Goal: Transaction & Acquisition: Purchase product/service

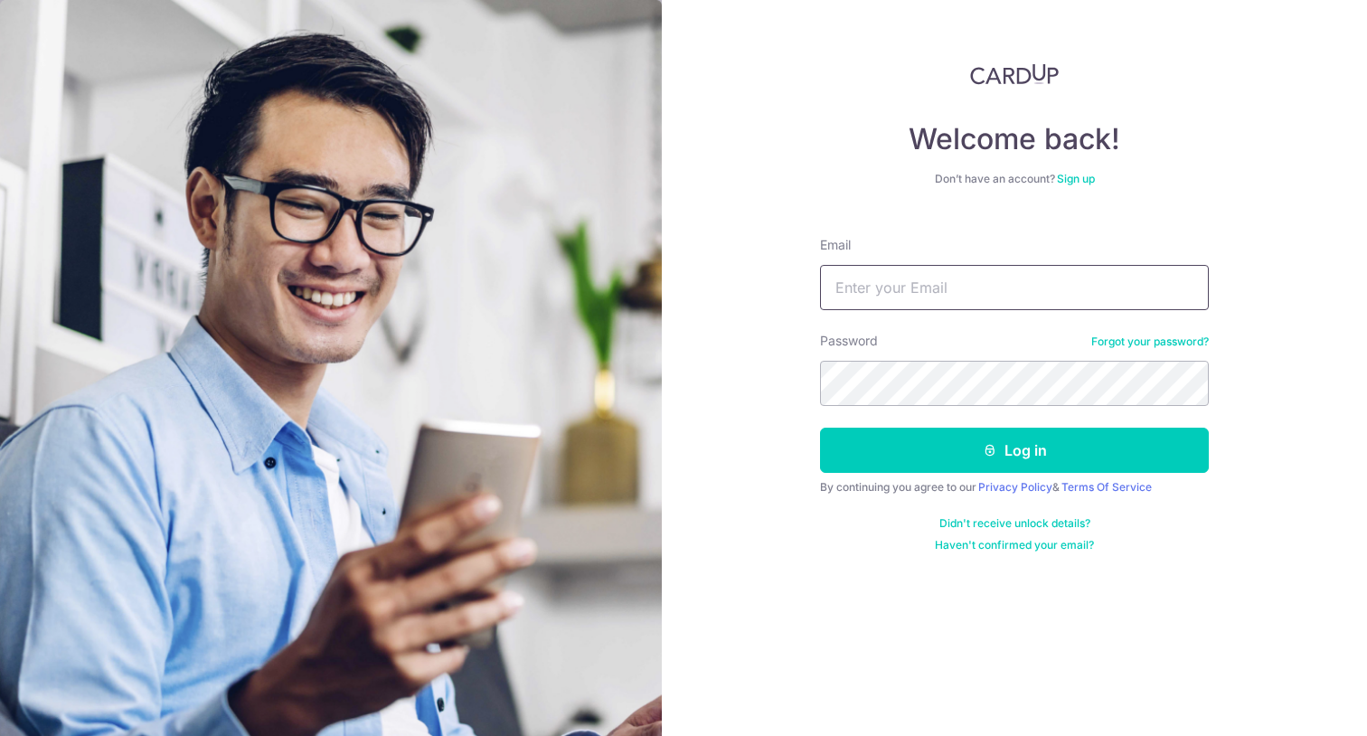
type input "[EMAIL_ADDRESS][DOMAIN_NAME]"
click at [1014, 450] on button "Log in" at bounding box center [1014, 450] width 389 height 45
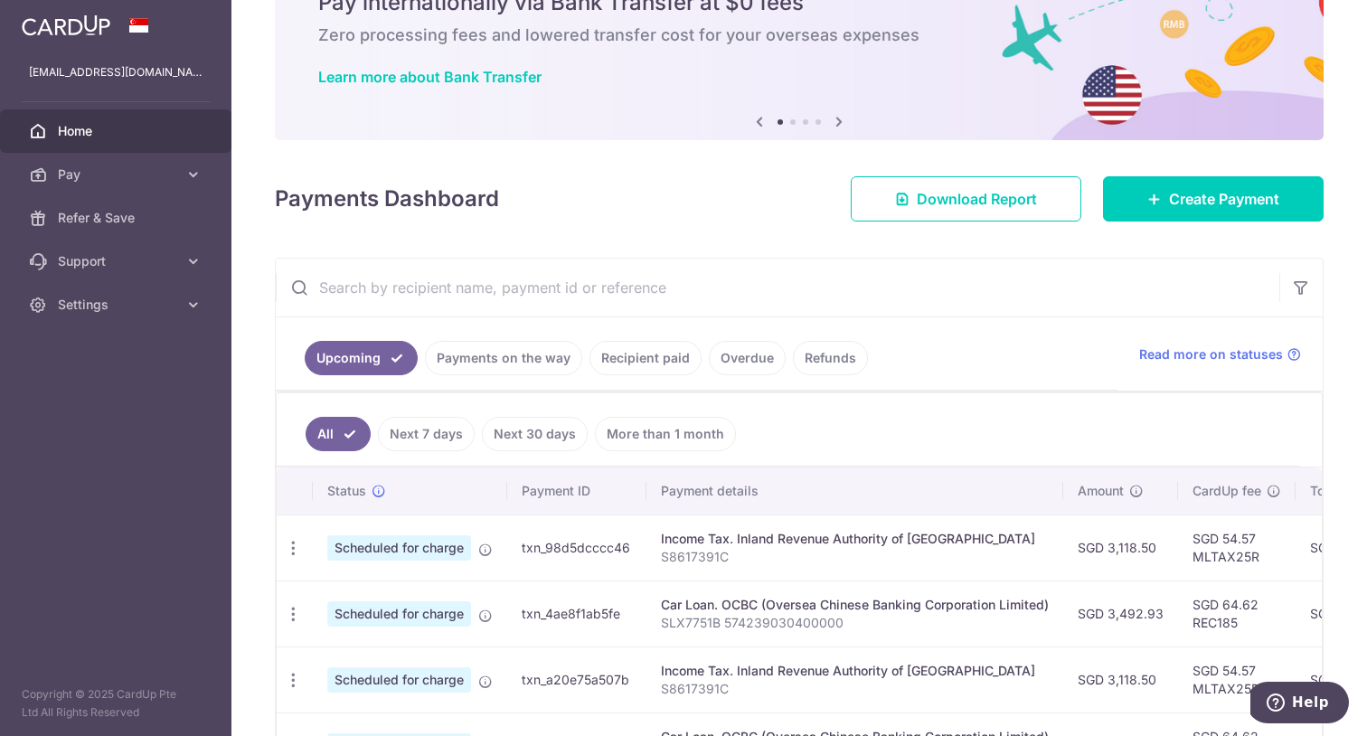
scroll to position [99, 0]
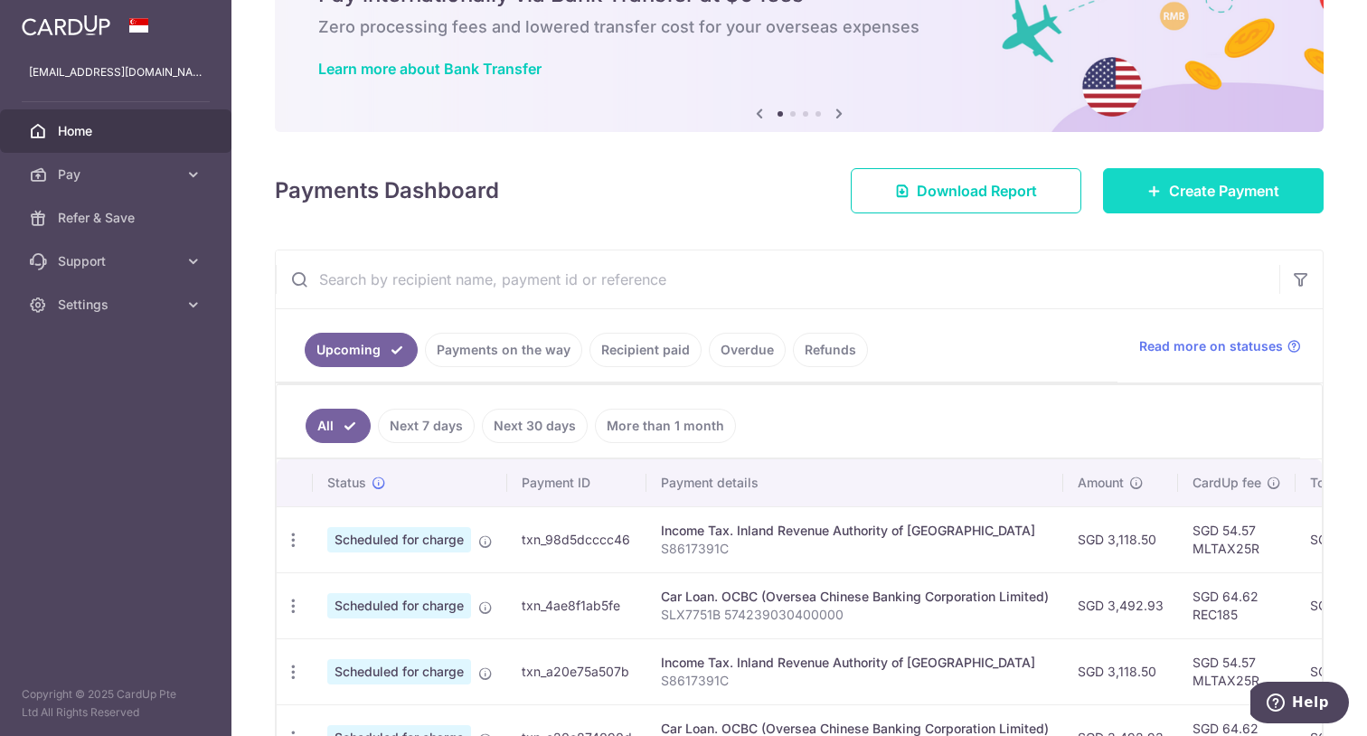
click at [1147, 191] on icon at bounding box center [1154, 191] width 14 height 14
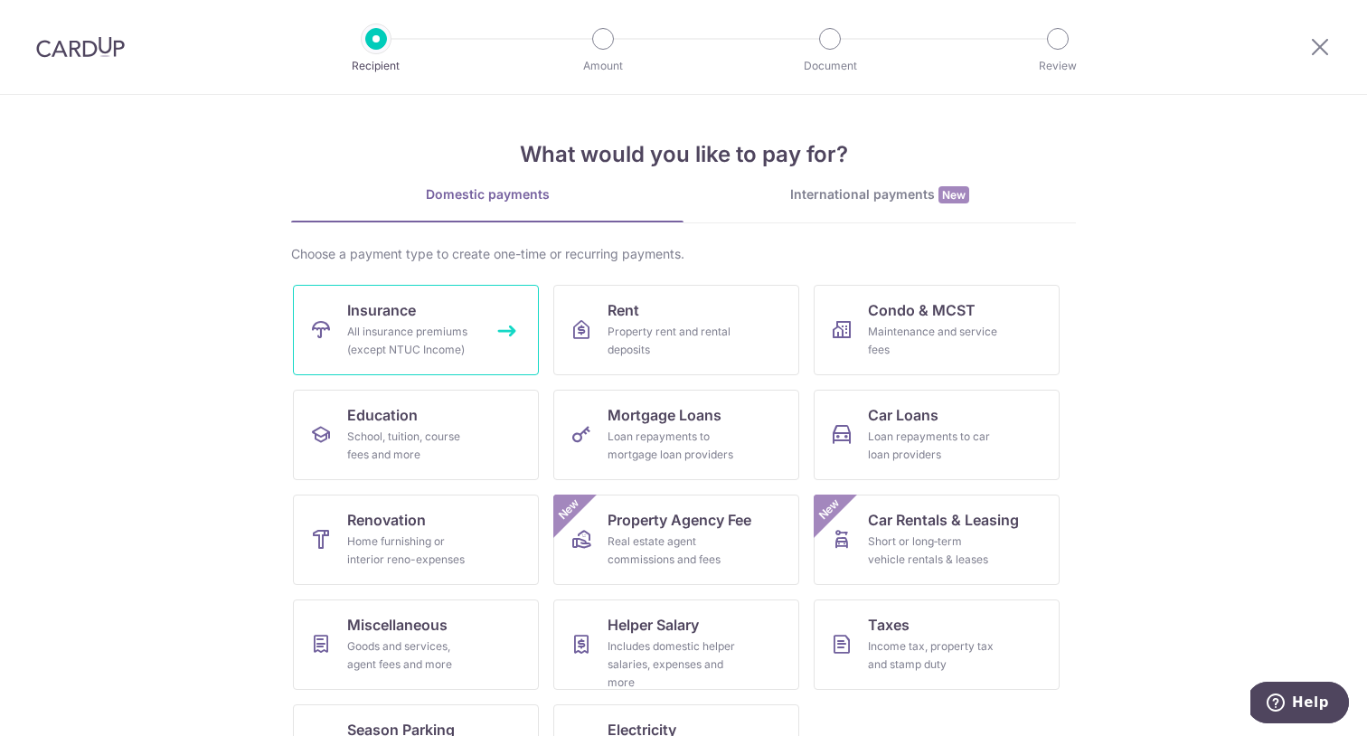
click at [396, 309] on span "Insurance" at bounding box center [381, 310] width 69 height 22
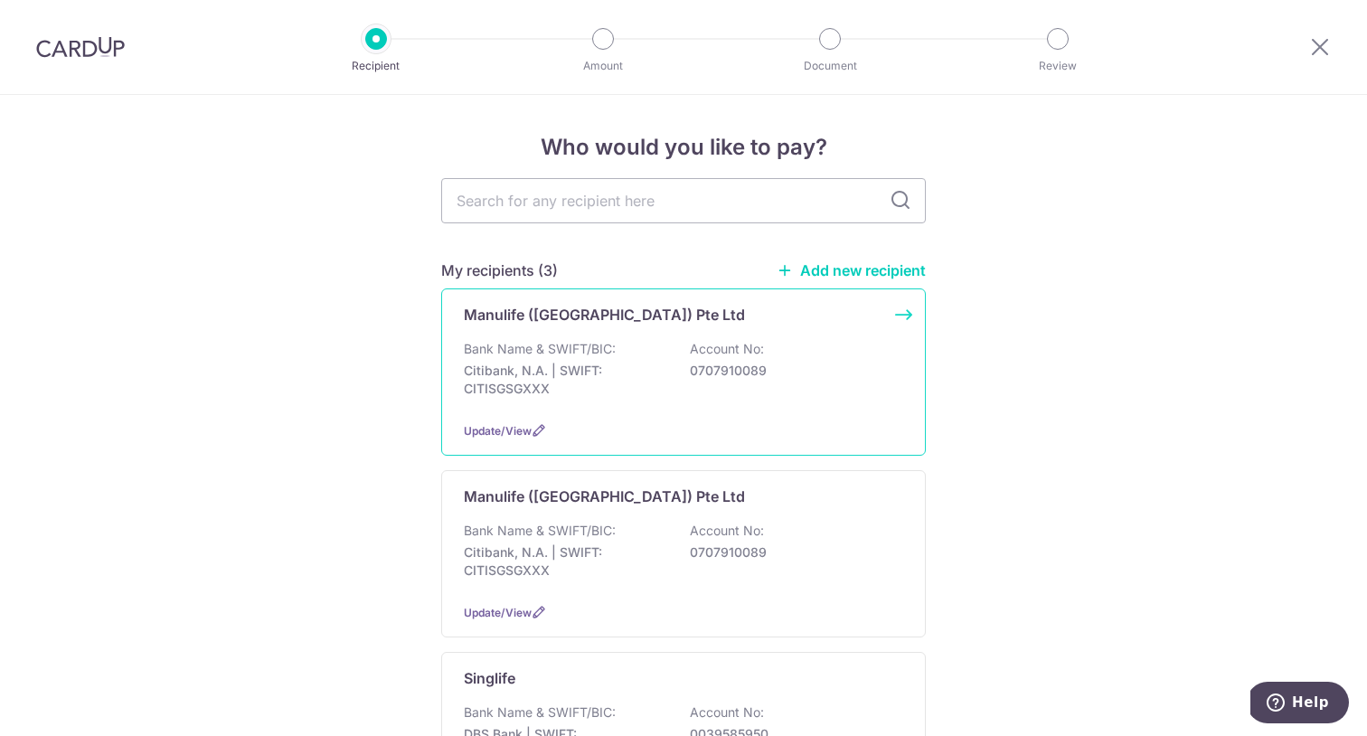
click at [542, 316] on p "Manulife (Singapore) Pte Ltd" at bounding box center [604, 315] width 281 height 22
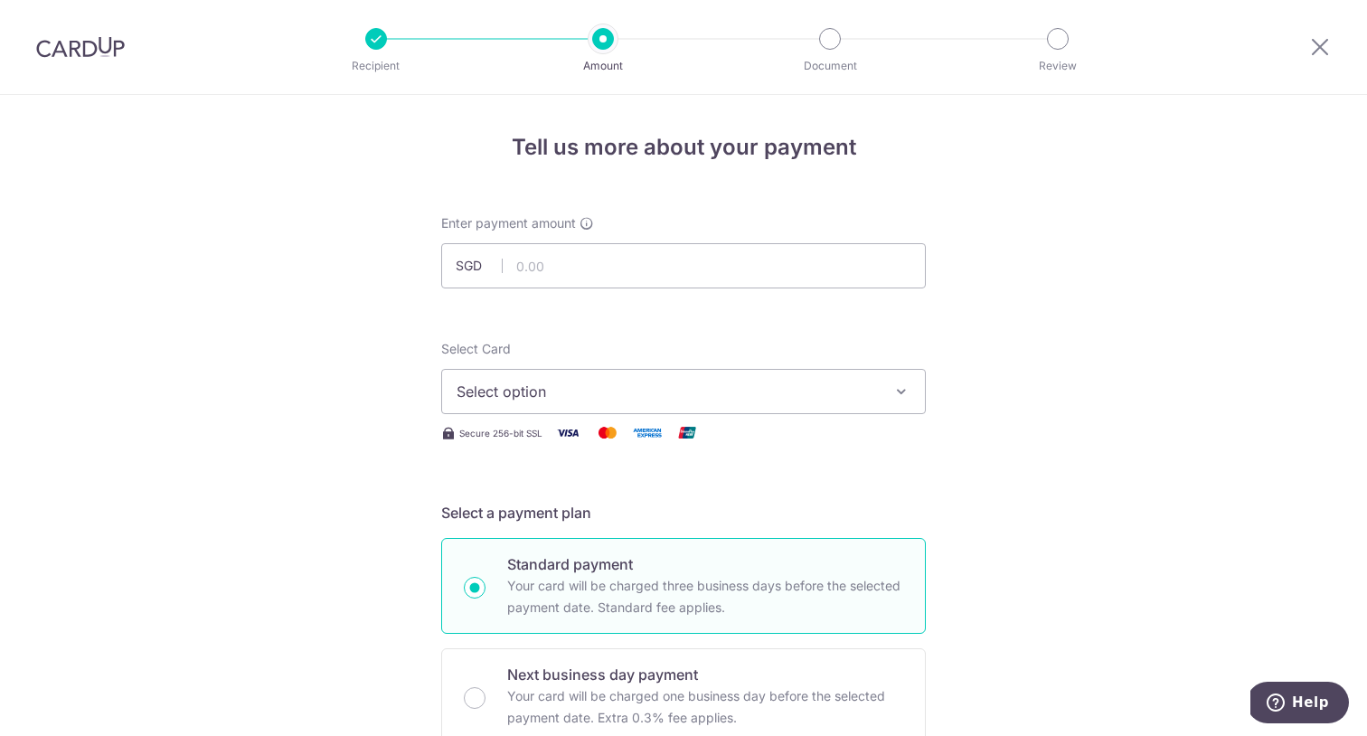
click at [464, 261] on span "SGD" at bounding box center [479, 266] width 47 height 18
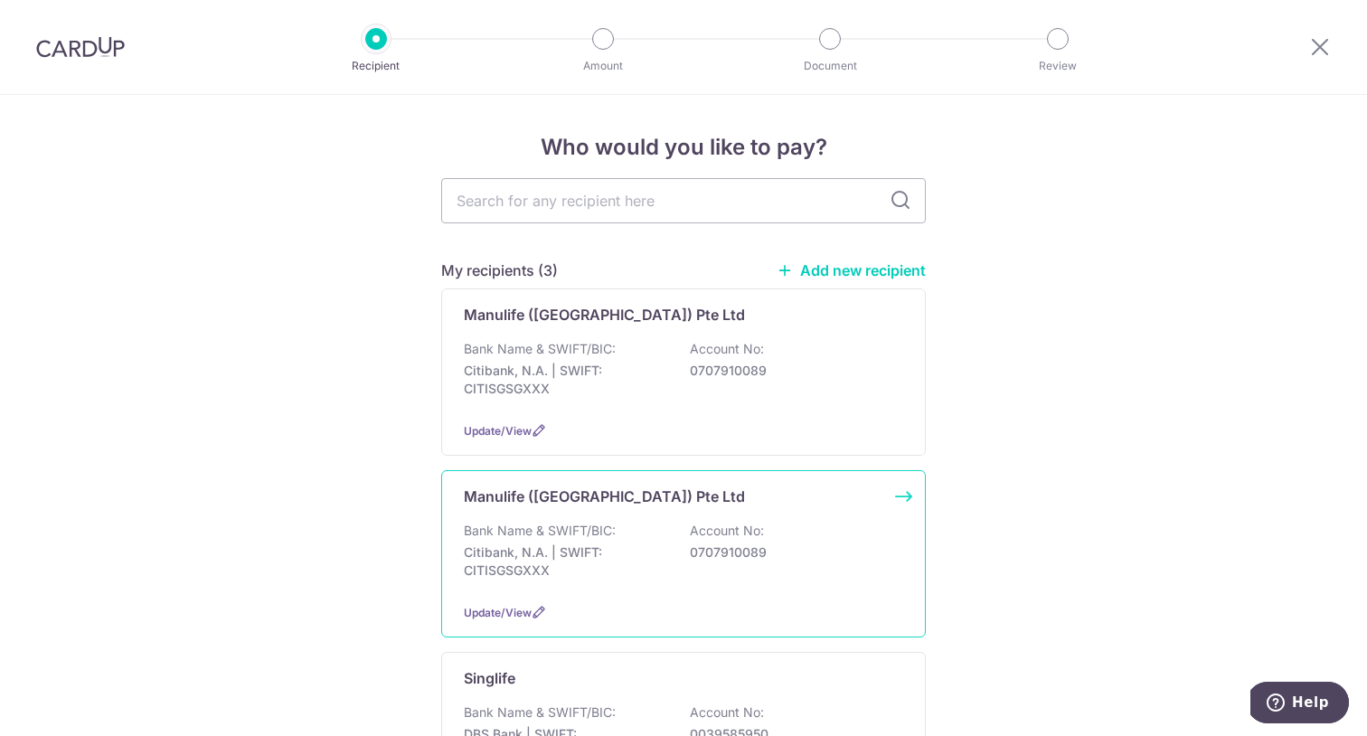
click at [580, 504] on p "Manulife (Singapore) Pte Ltd" at bounding box center [604, 496] width 281 height 22
type input "manulife"
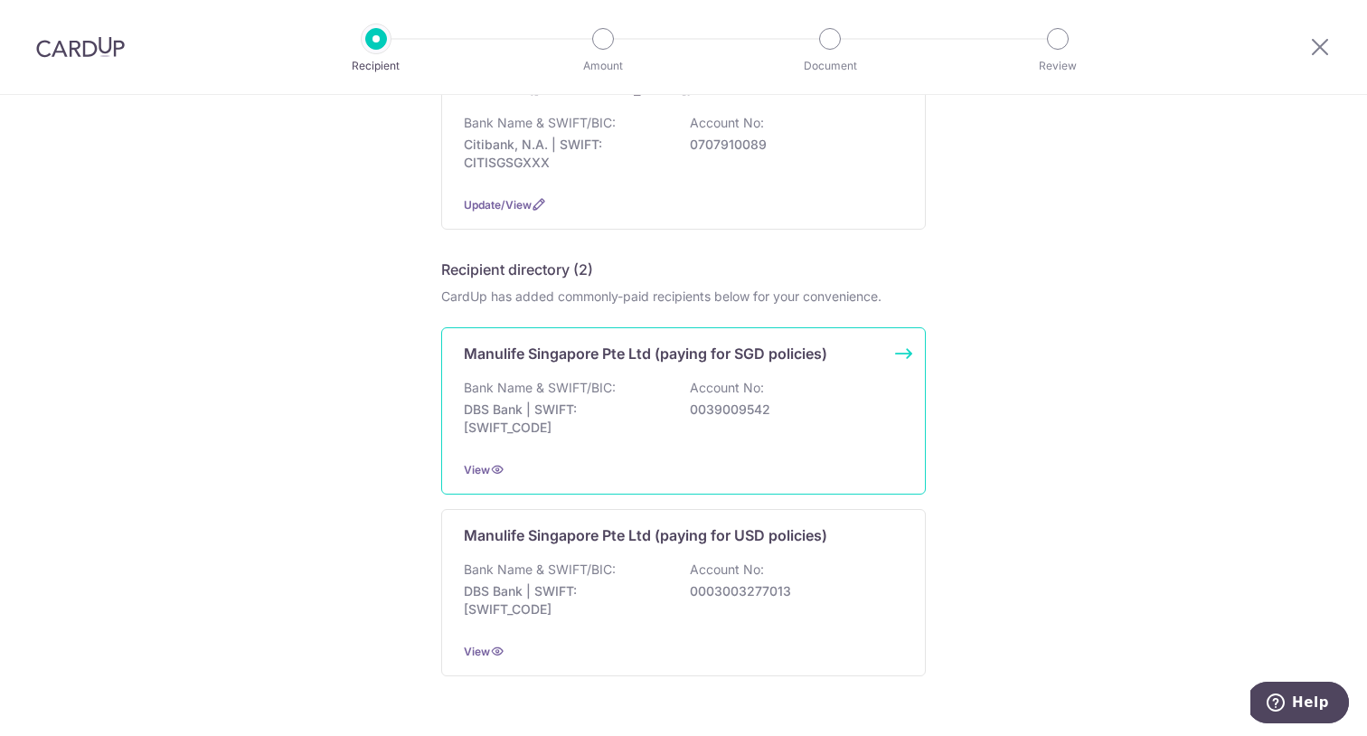
scroll to position [427, 0]
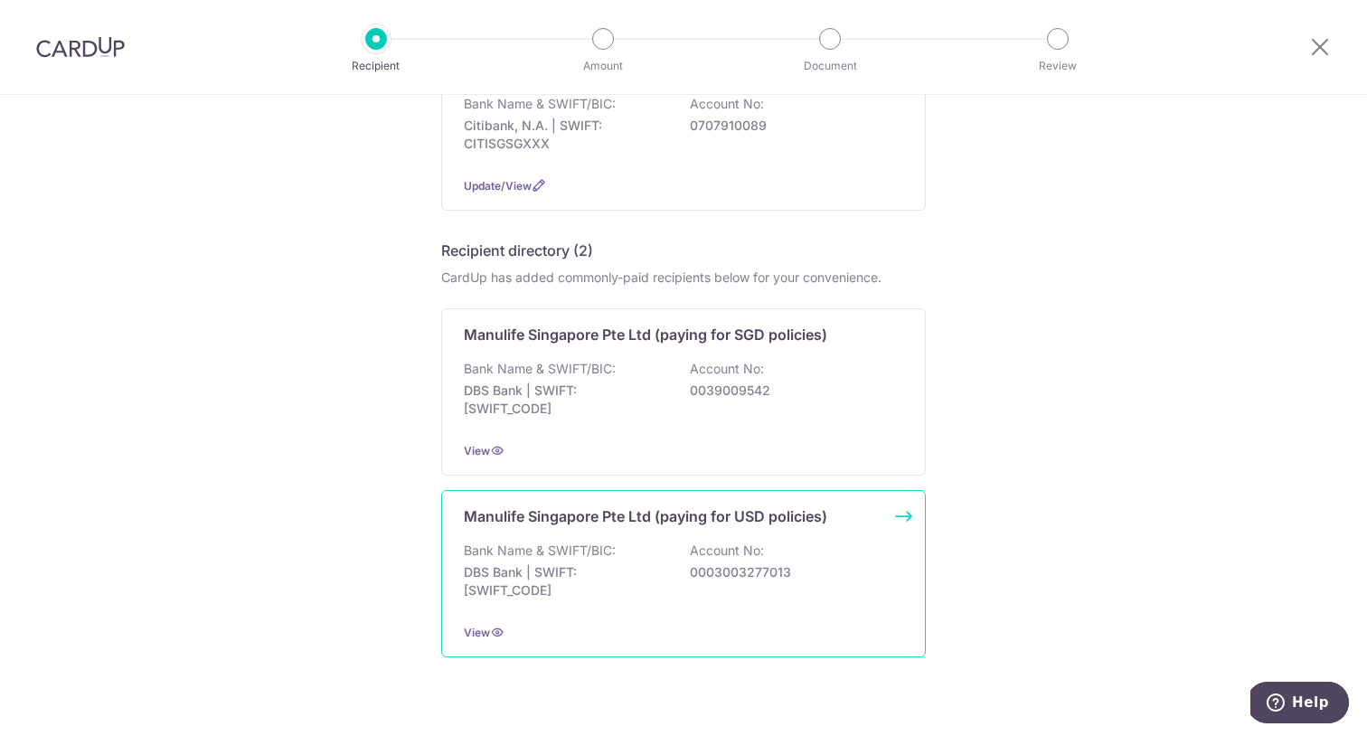
click at [726, 523] on p "Manulife Singapore Pte Ltd (paying for USD policies)" at bounding box center [645, 516] width 363 height 22
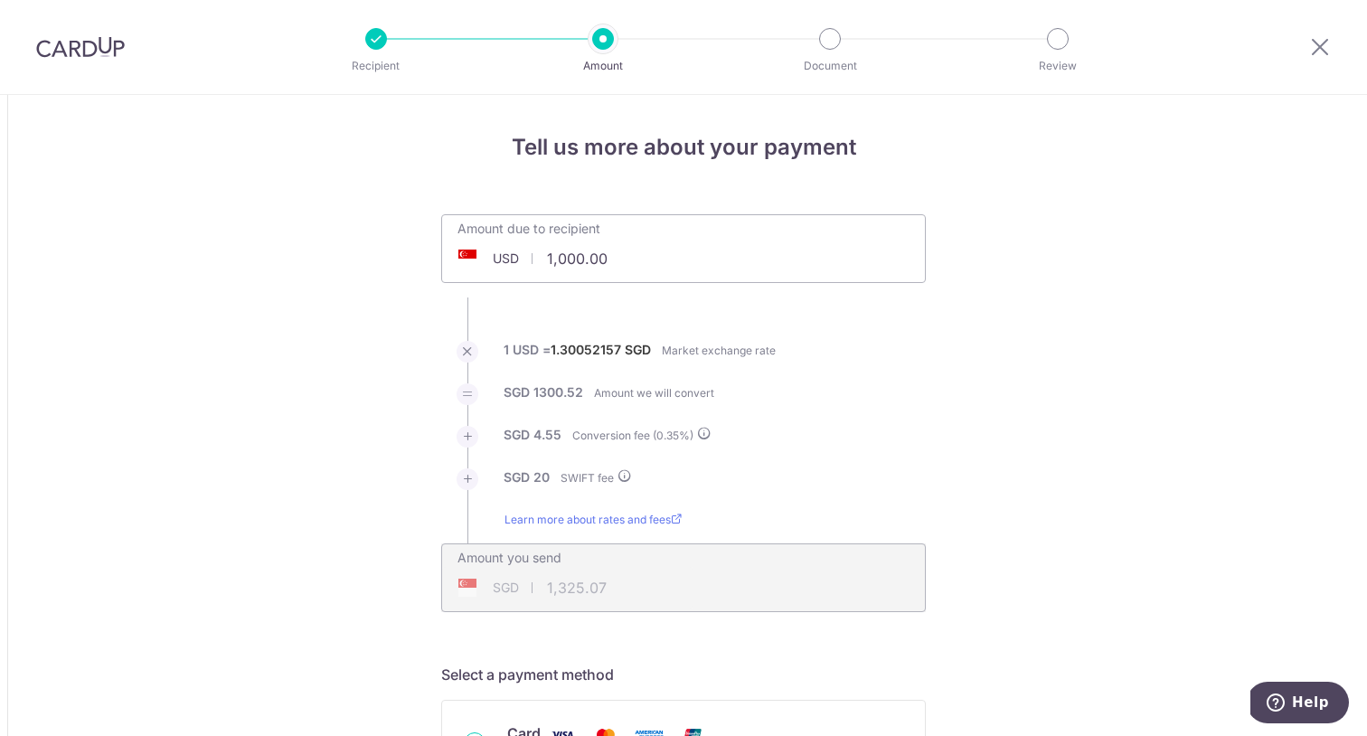
drag, startPoint x: 630, startPoint y: 257, endPoint x: 506, endPoint y: 257, distance: 123.9
click at [507, 257] on div "USD 1,000.00 1000" at bounding box center [581, 259] width 279 height 42
type input "6,000.00"
type input "7,850.28"
click at [723, 448] on li "SGD 27.34 Conversion fee ( 0.35 %)" at bounding box center [683, 447] width 485 height 42
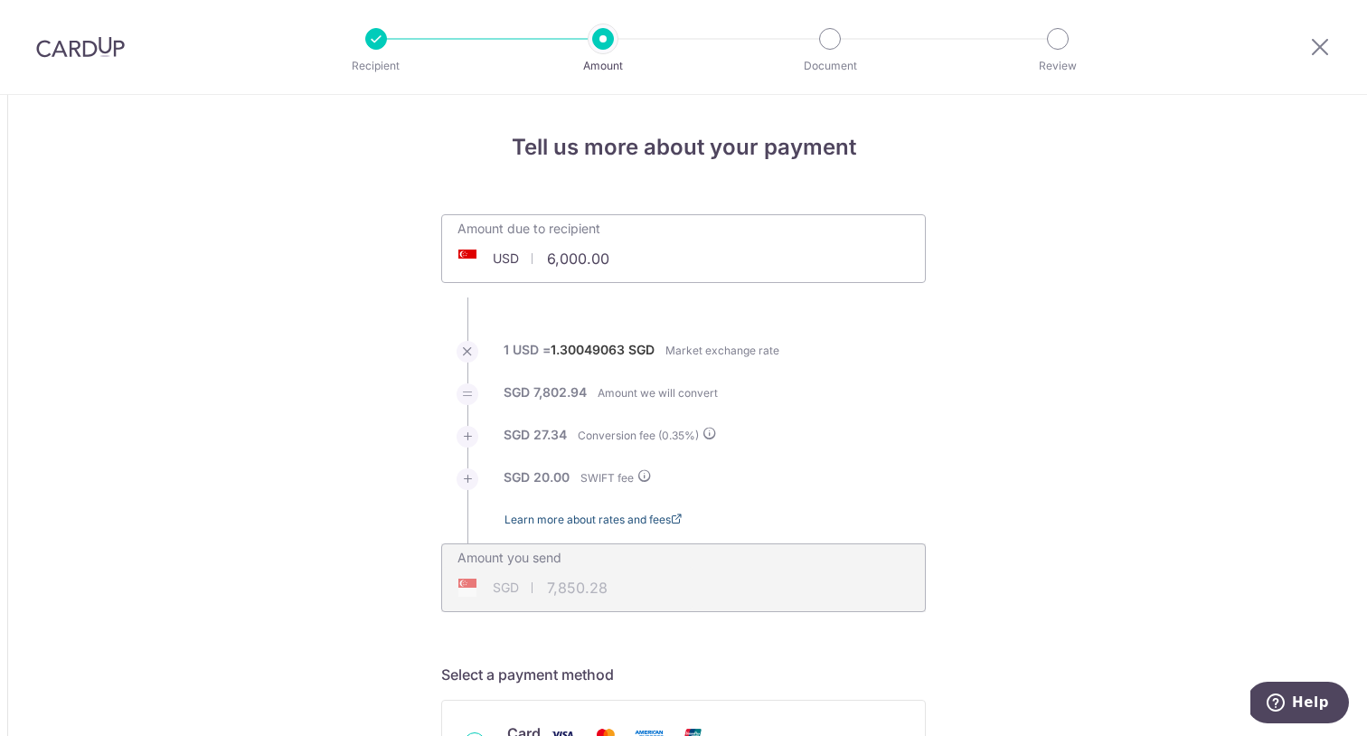
click at [649, 522] on link "Learn more about rates and fees" at bounding box center [592, 527] width 177 height 33
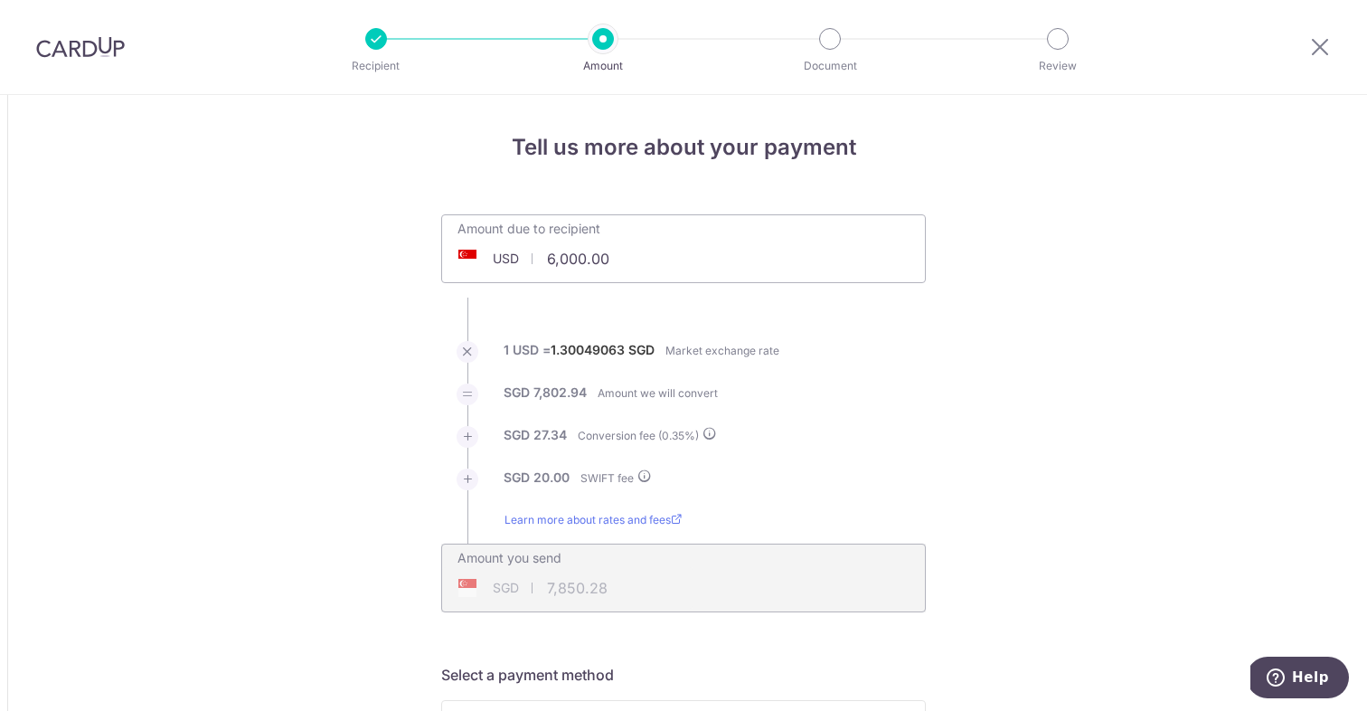
drag, startPoint x: 627, startPoint y: 258, endPoint x: 471, endPoint y: 258, distance: 155.5
click at [471, 258] on div "USD 6,000.00 6000" at bounding box center [581, 259] width 279 height 42
type input "6,145.00"
type input "8,038.50"
click at [764, 401] on li "SGD 7990.5 Amount we will convert" at bounding box center [683, 404] width 485 height 42
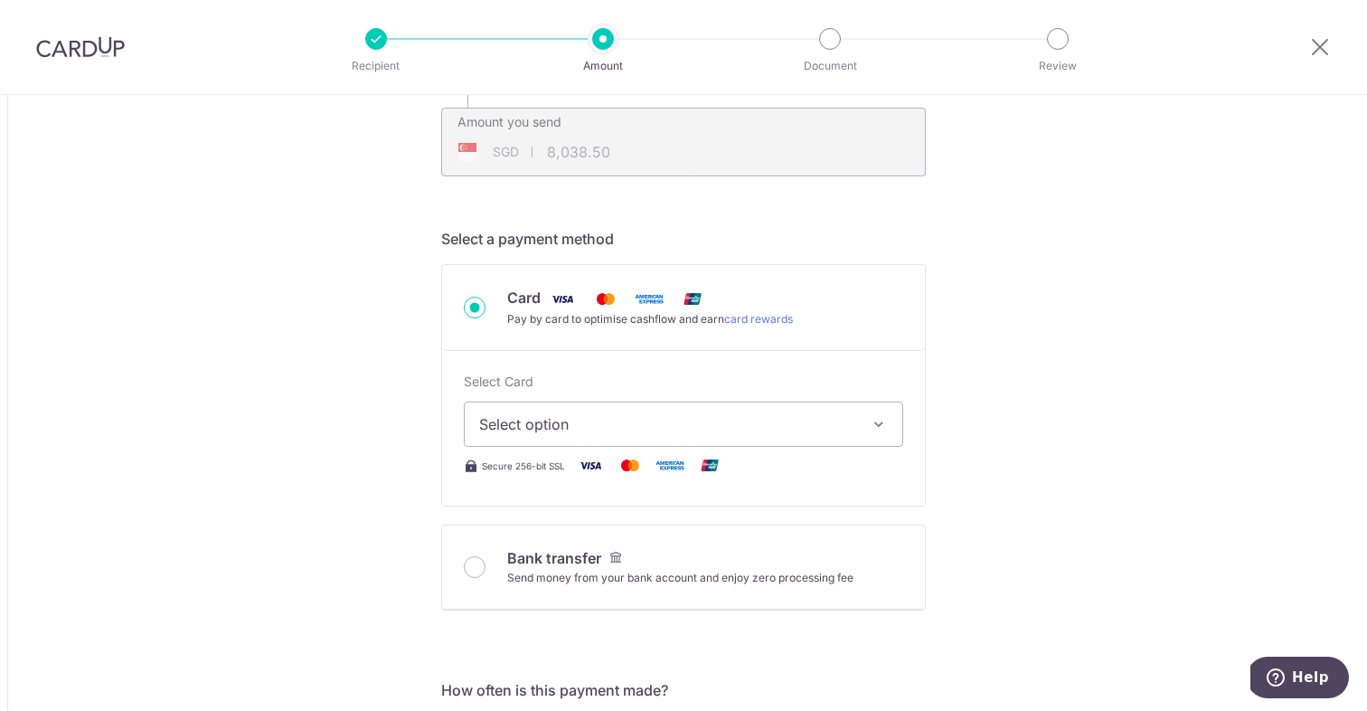
scroll to position [473, 0]
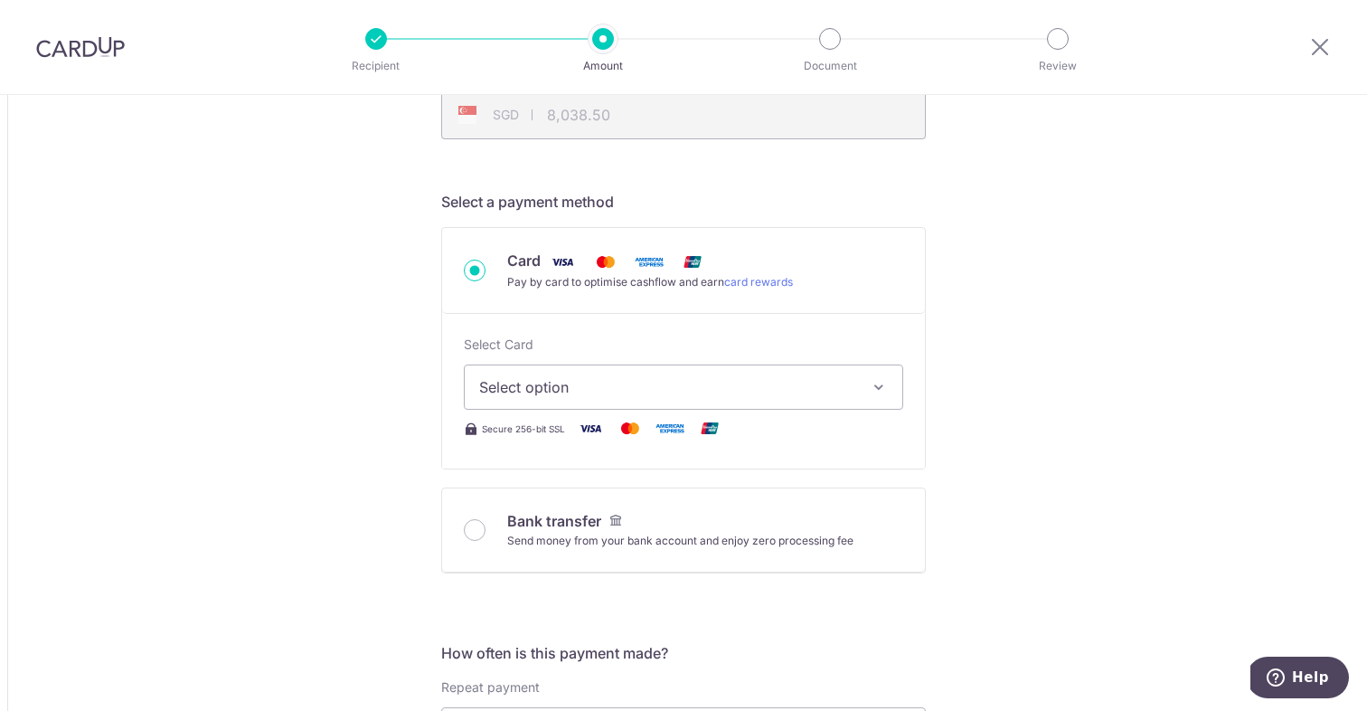
click at [722, 396] on span "Select option" at bounding box center [667, 387] width 376 height 22
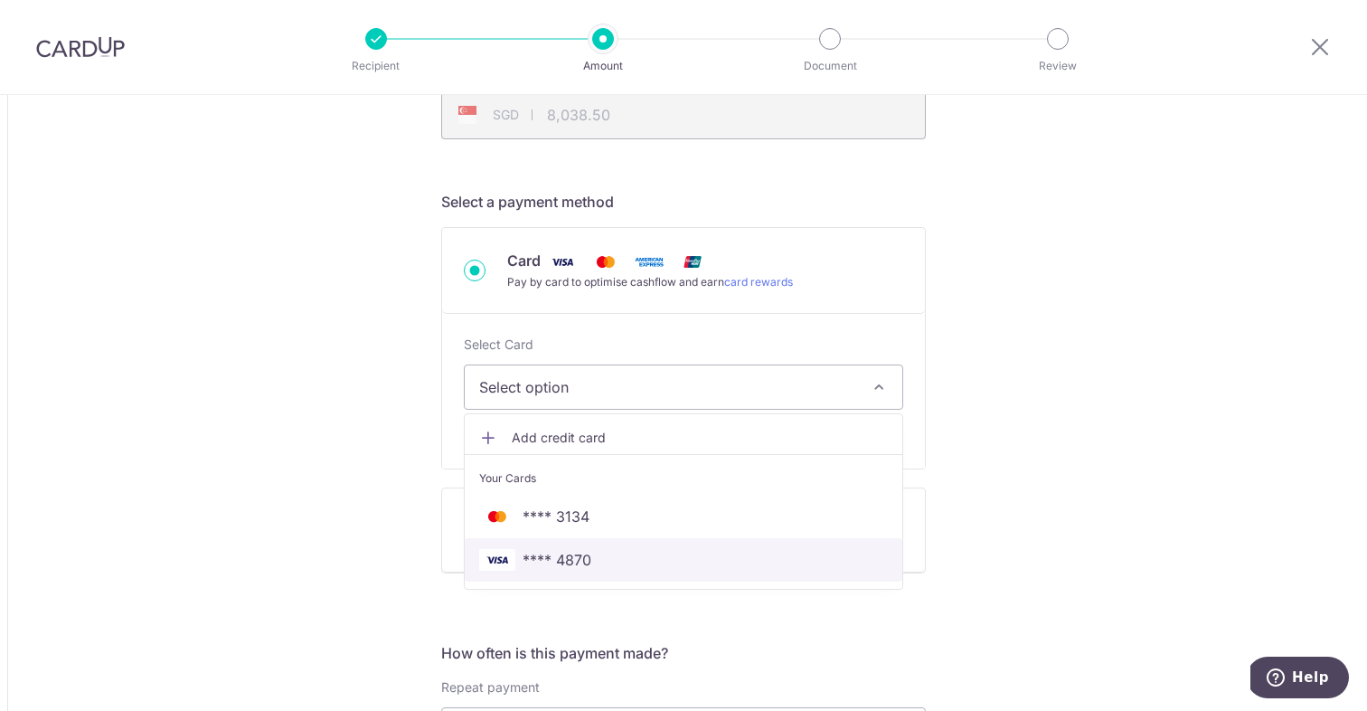
click at [657, 563] on span "**** 4870" at bounding box center [683, 560] width 409 height 22
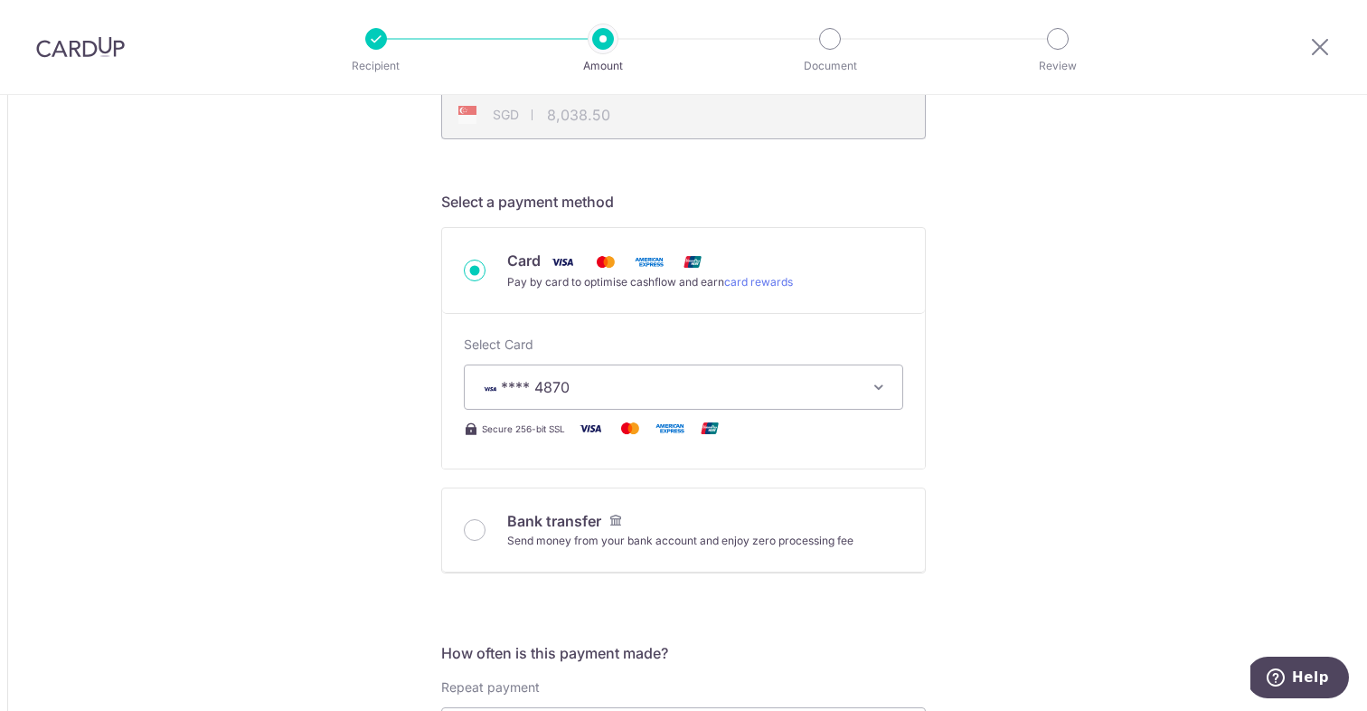
type input "6,145.00"
type input "8,038.28"
click at [891, 447] on div "Select Card **** 4870 Add credit card Your Cards **** 3134 **** 4870 Secure 256…" at bounding box center [683, 391] width 483 height 155
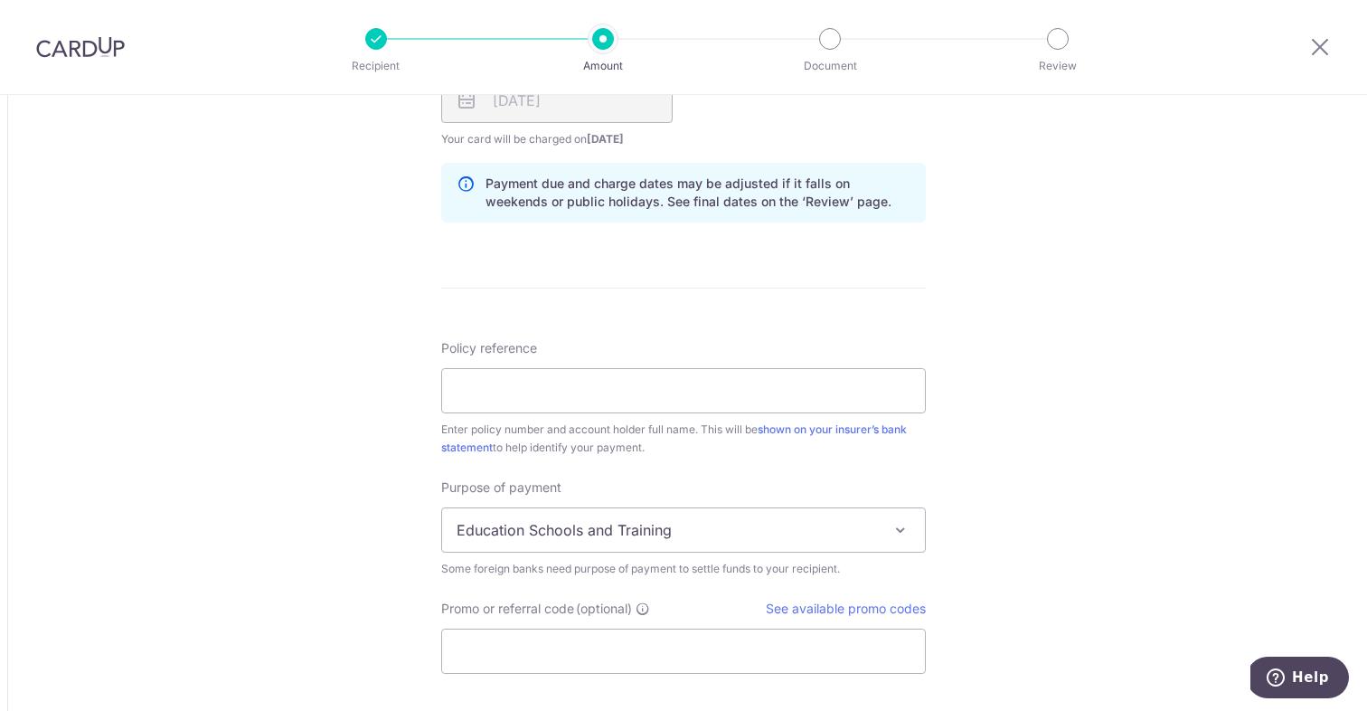
scroll to position [1257, 0]
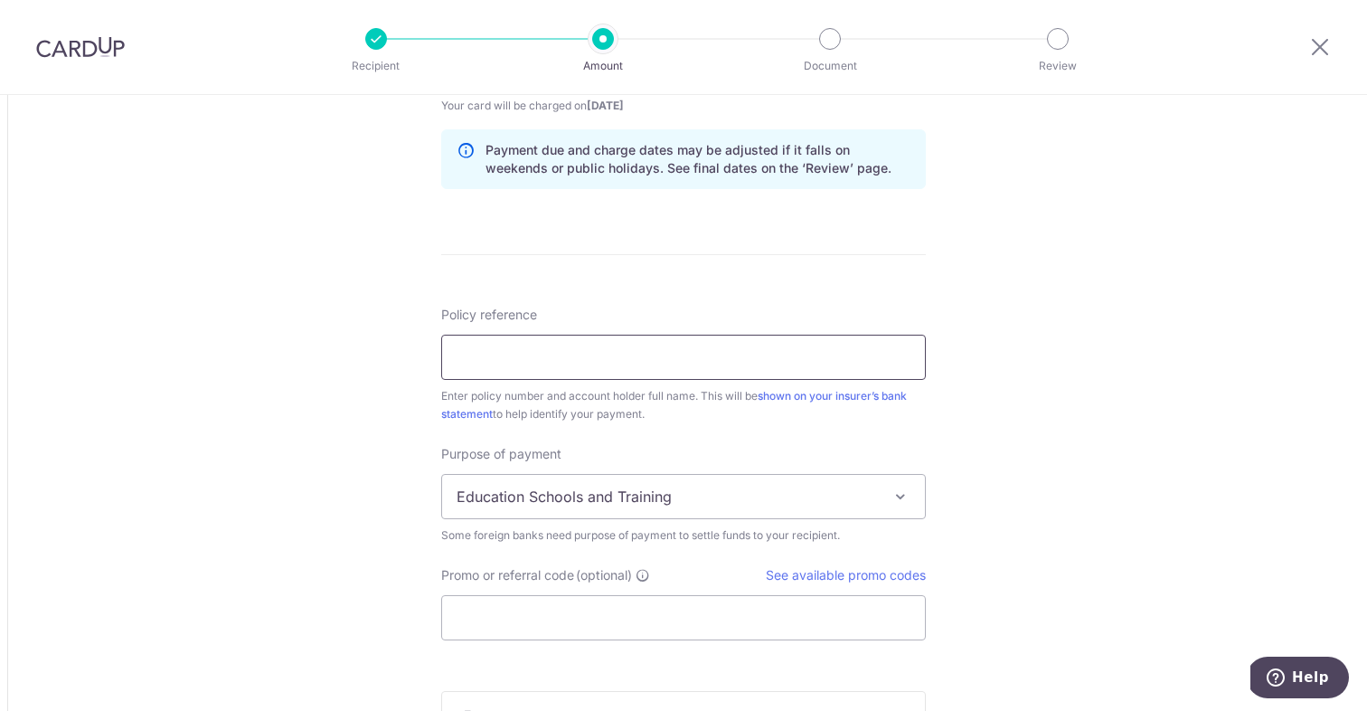
click at [542, 353] on input "Policy reference" at bounding box center [683, 357] width 485 height 45
paste input "1499275638"
type input "1499275638"
click at [904, 496] on span at bounding box center [901, 496] width 22 height 22
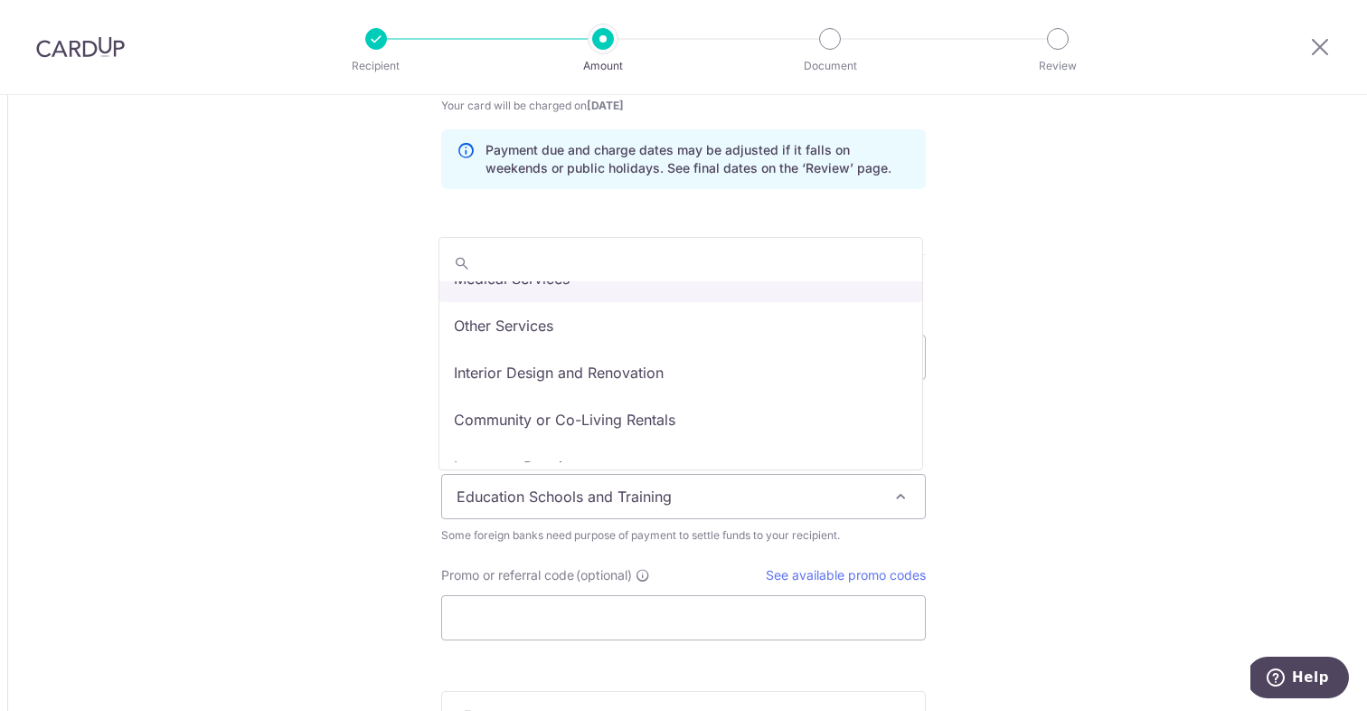
scroll to position [148, 0]
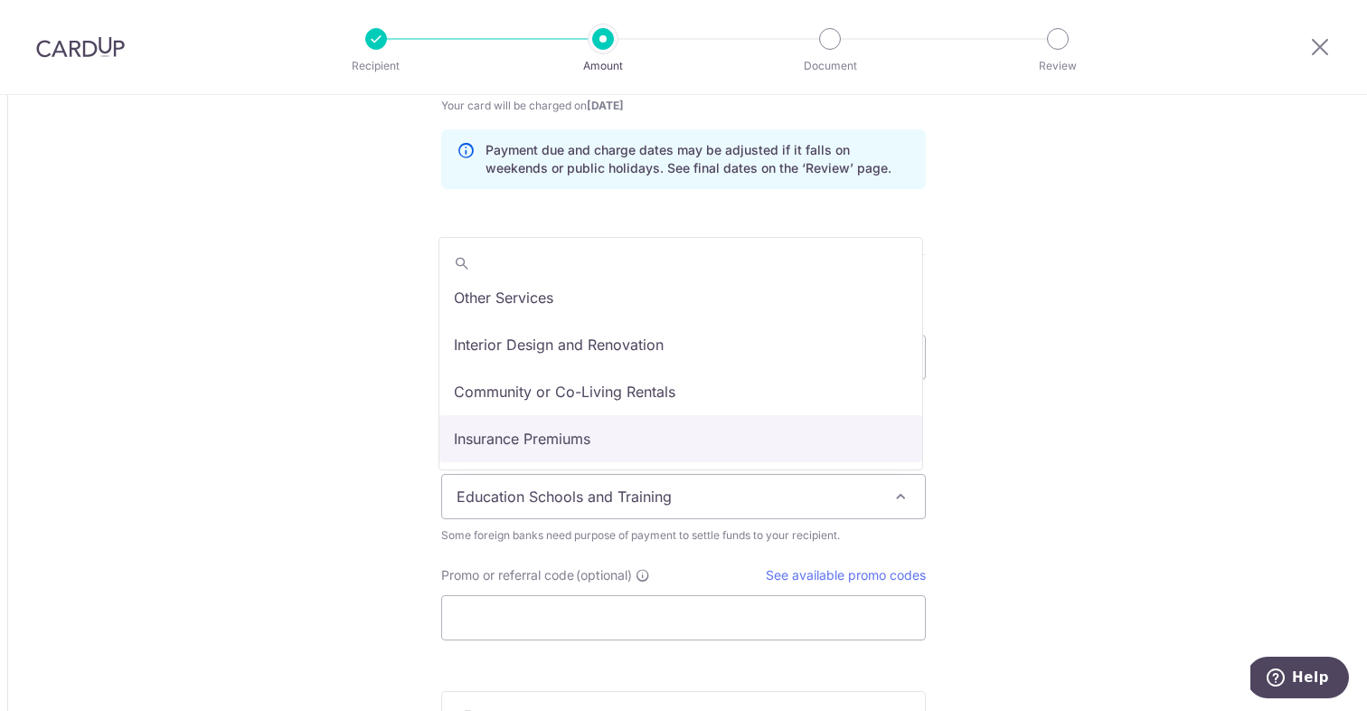
select select "Insurance Premiums"
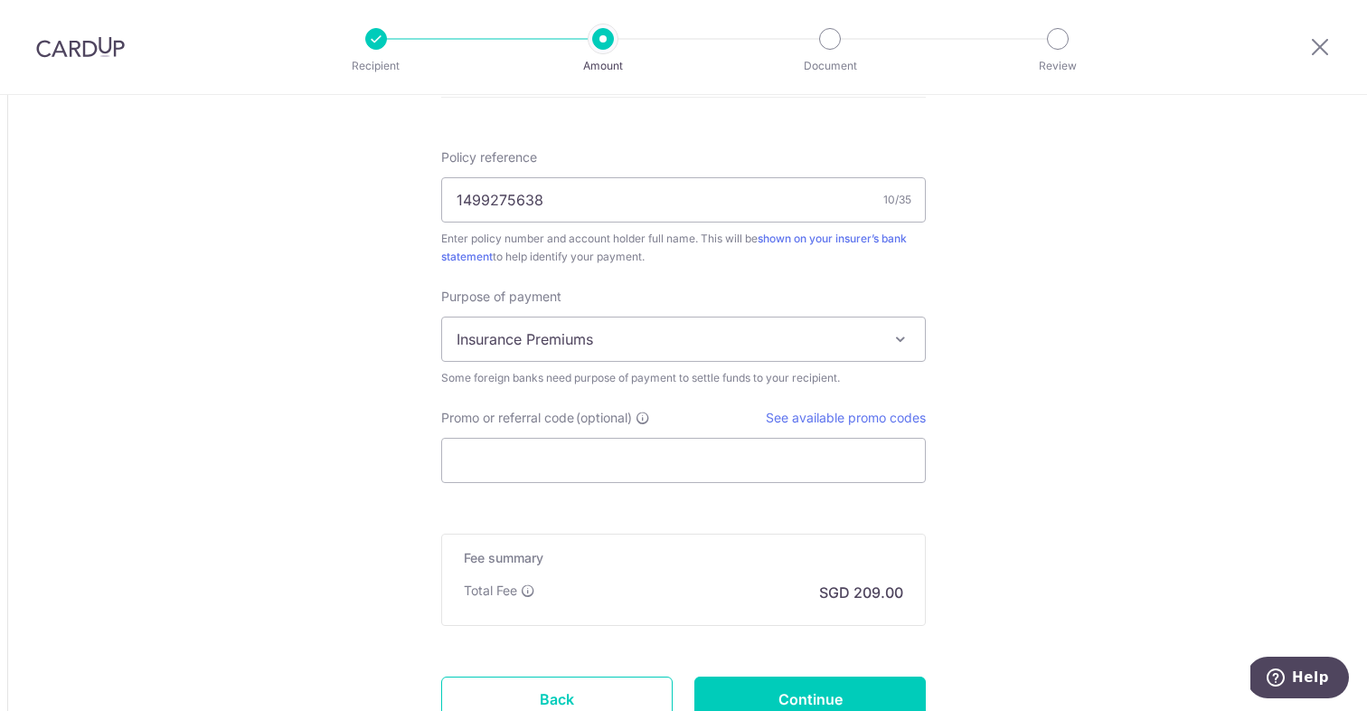
scroll to position [1425, 0]
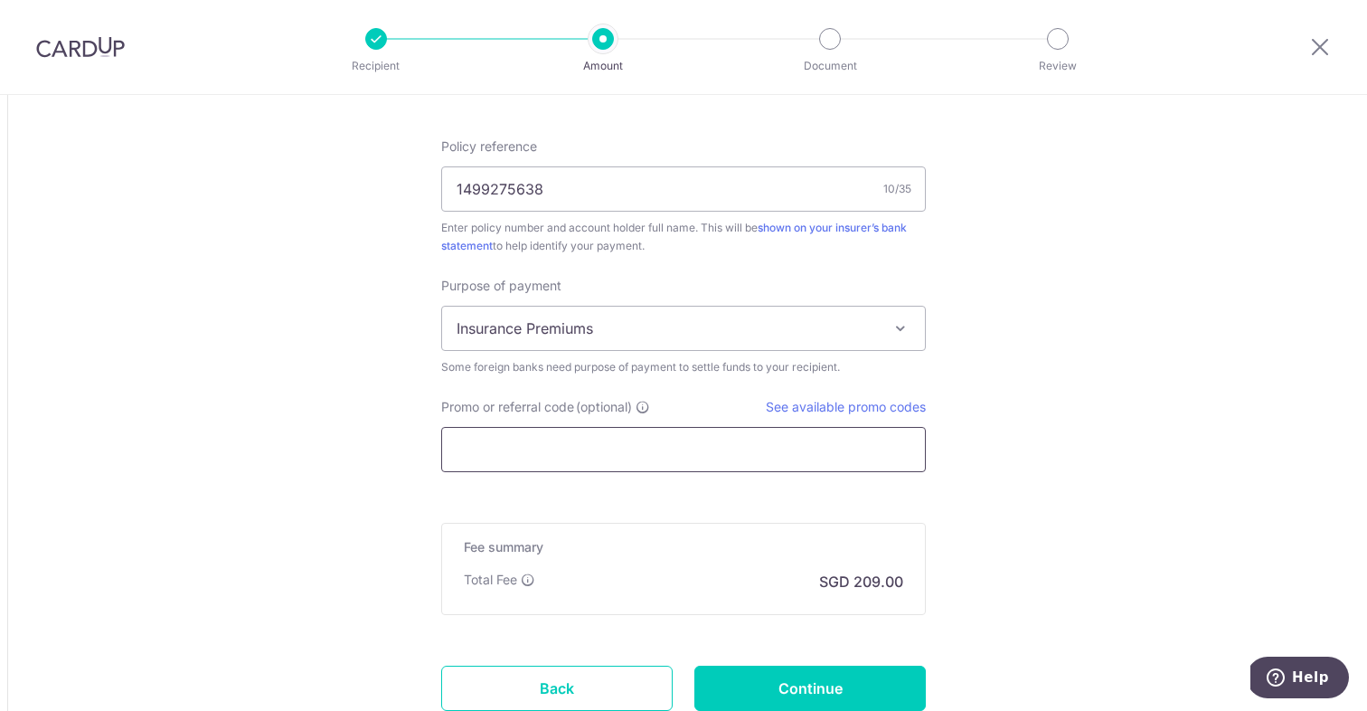
click at [833, 467] on input "Promo or referral code (optional)" at bounding box center [683, 449] width 485 height 45
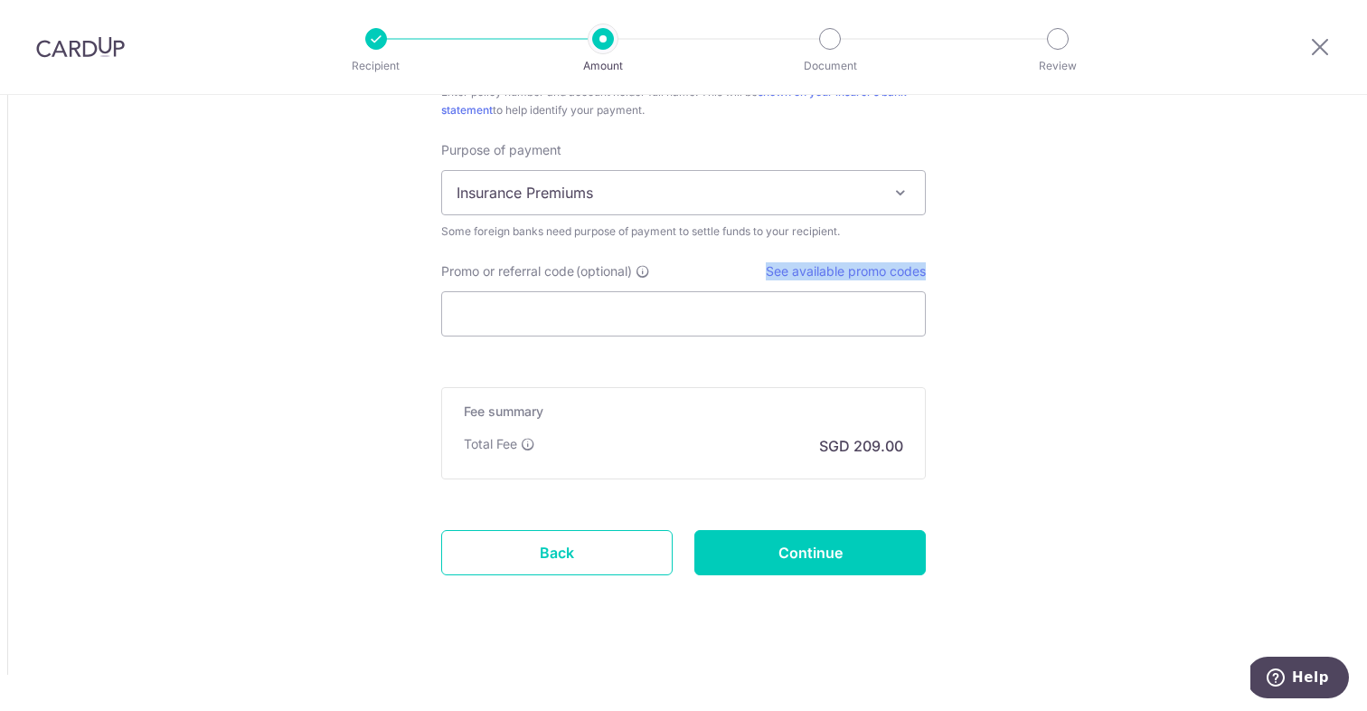
scroll to position [1560, 0]
click at [593, 328] on input "Promo or referral code (optional)" at bounding box center [683, 313] width 485 height 45
paste input "GLOBE185"
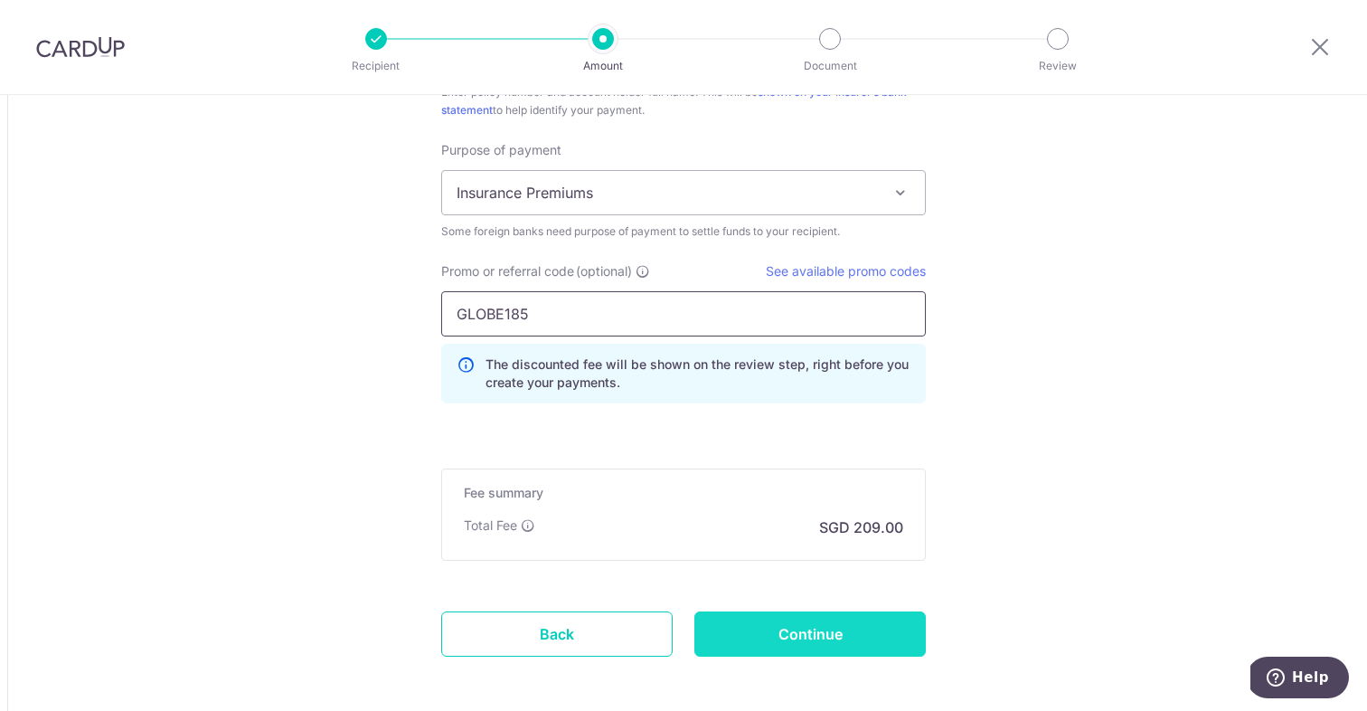
type input "GLOBE185"
click at [815, 626] on input "Continue" at bounding box center [809, 633] width 231 height 45
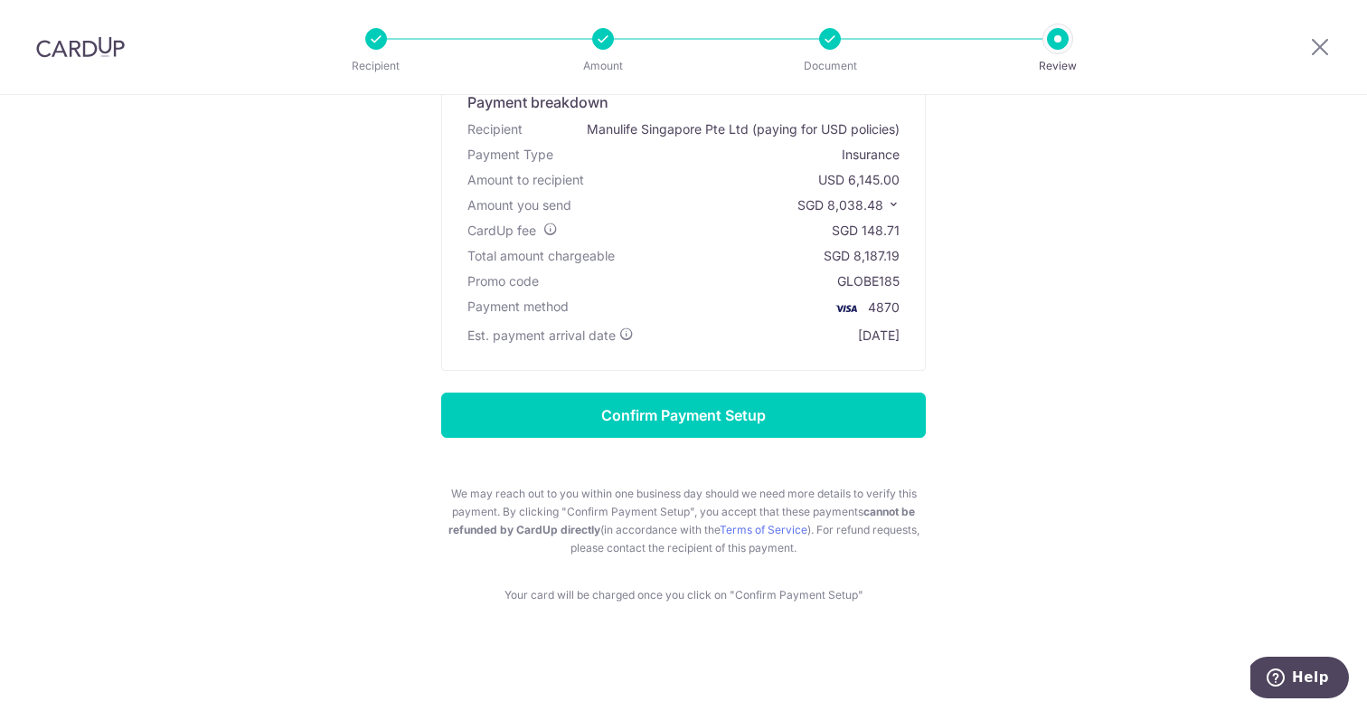
scroll to position [135, 0]
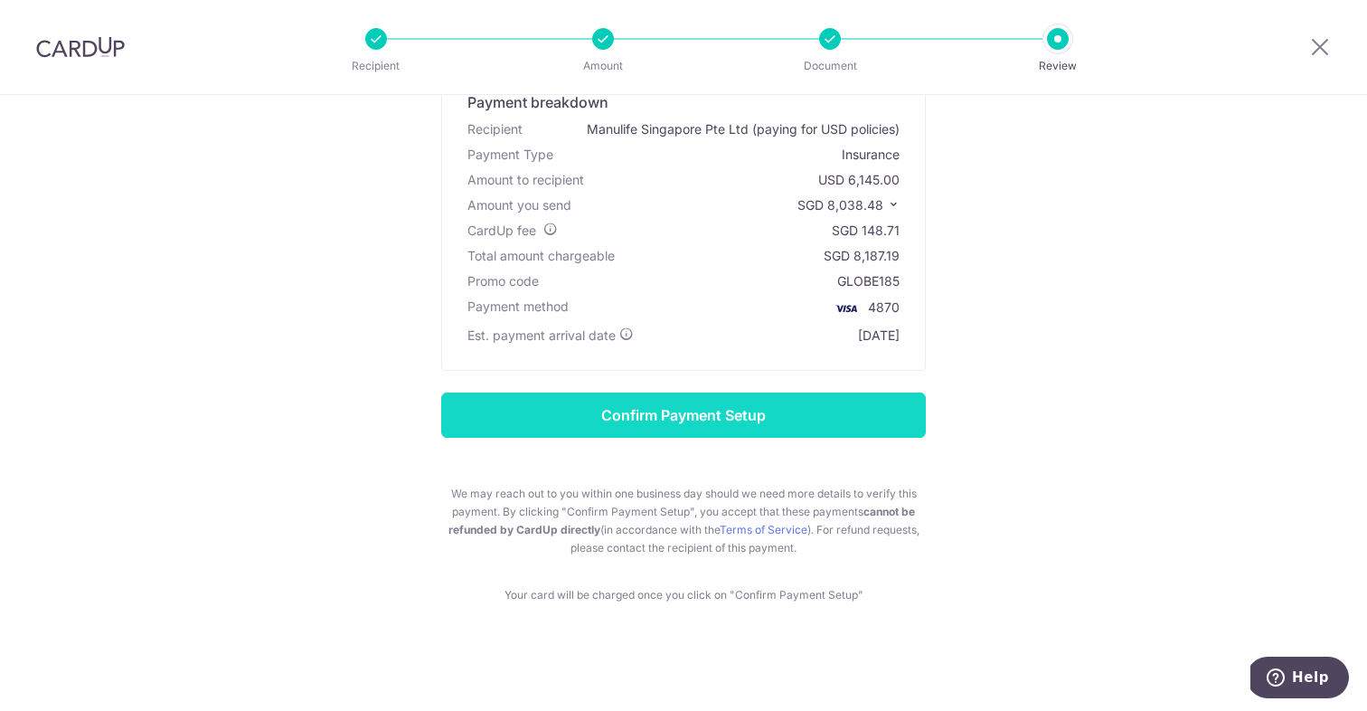
click at [846, 410] on input "Confirm Payment Setup" at bounding box center [683, 414] width 485 height 45
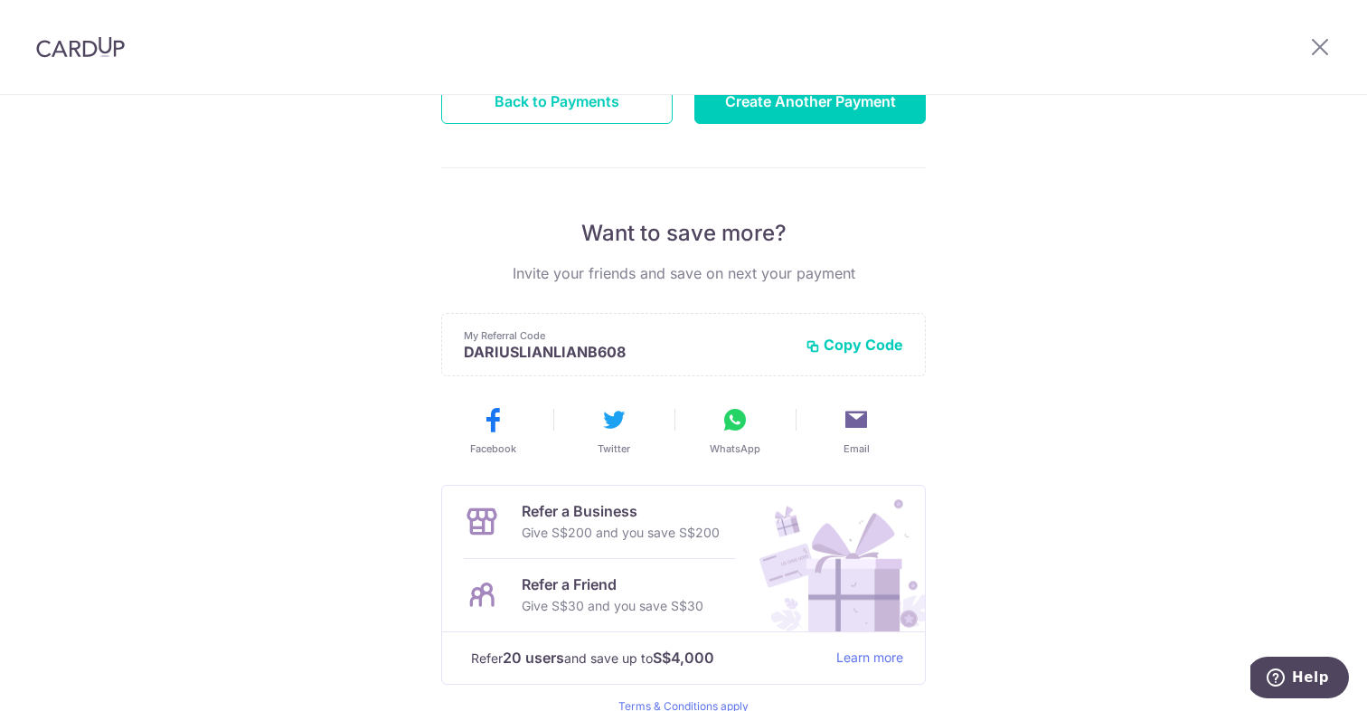
scroll to position [14, 0]
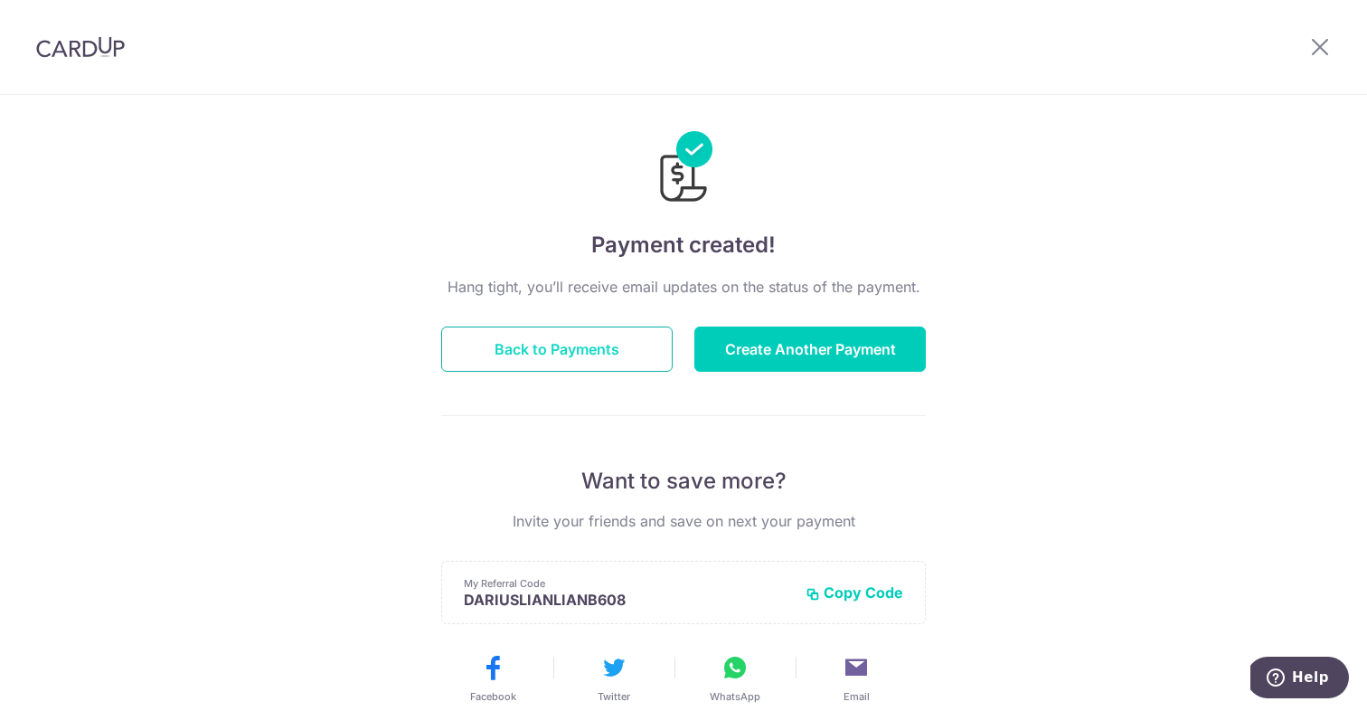
click at [621, 347] on button "Back to Payments" at bounding box center [556, 348] width 231 height 45
